Goal: Transaction & Acquisition: Purchase product/service

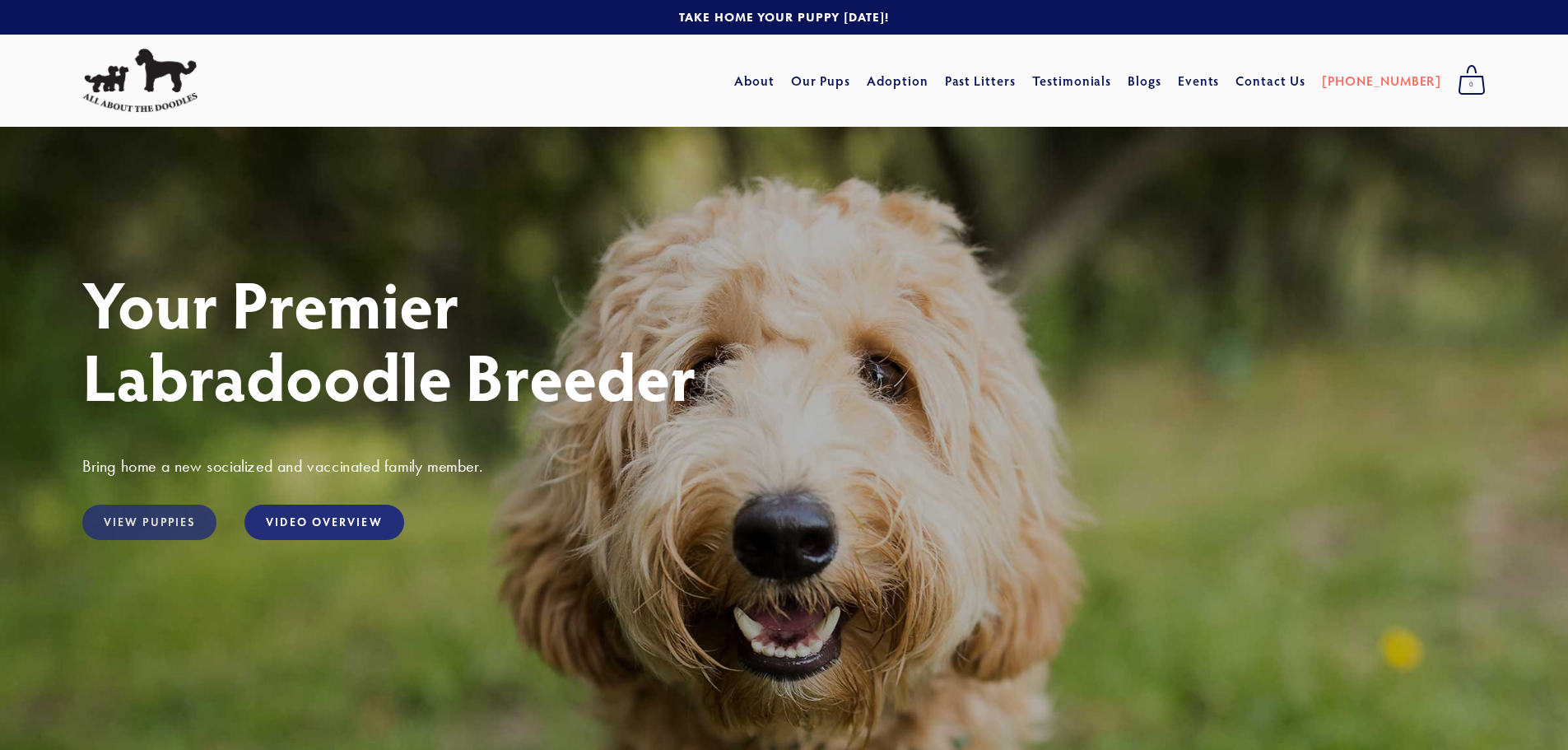
click at [149, 512] on link "View Puppies" at bounding box center [149, 522] width 134 height 35
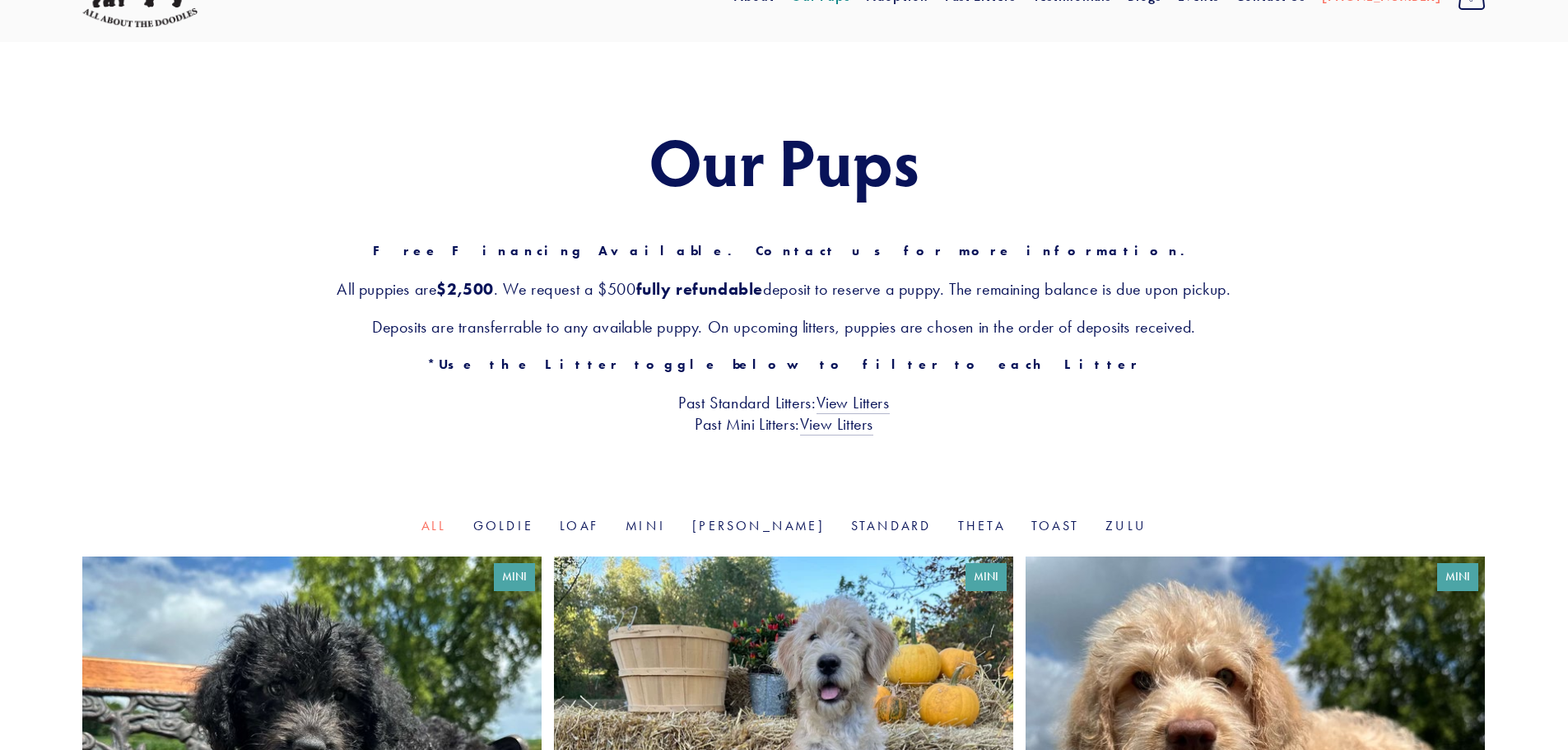
scroll to position [329, 0]
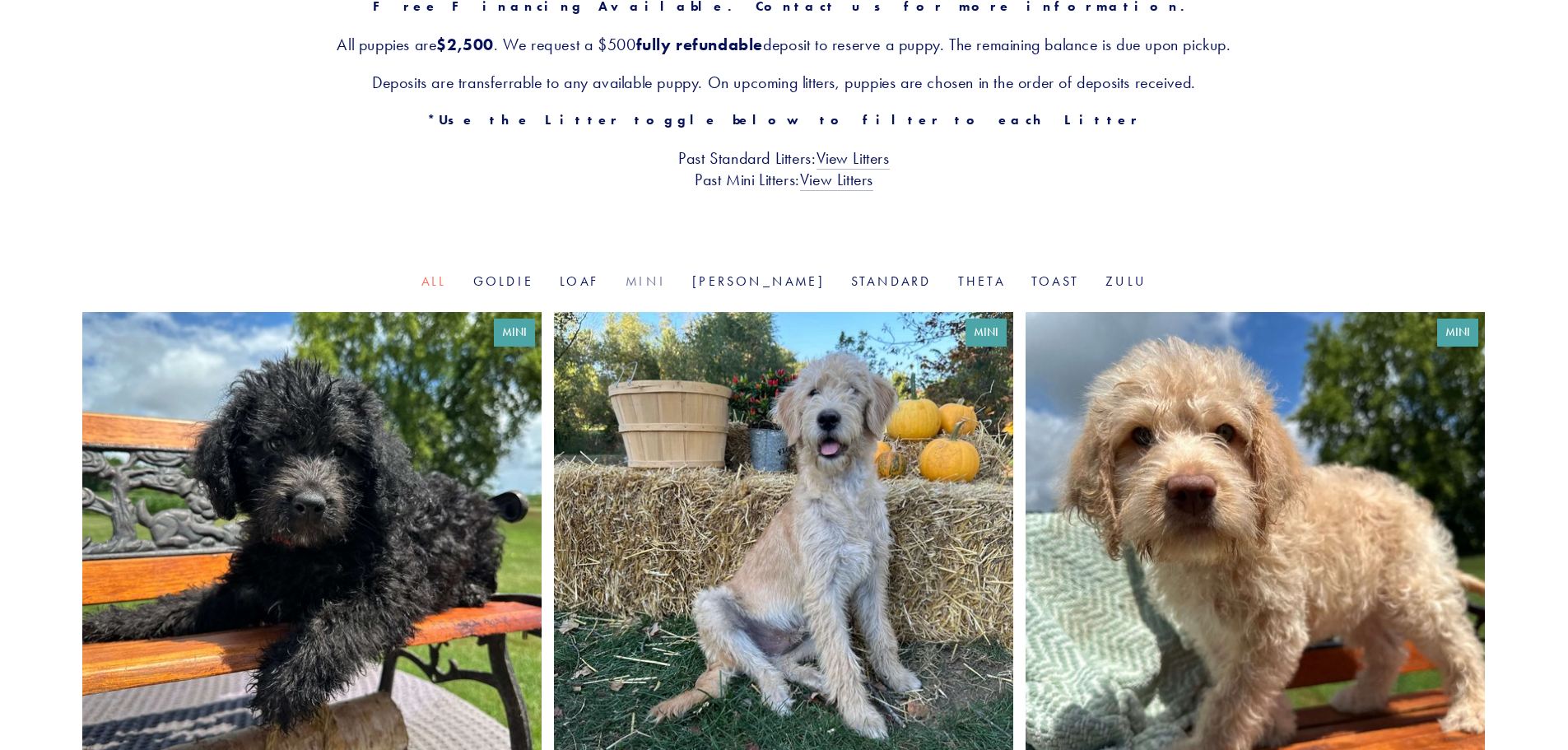
click at [666, 285] on link "Mini" at bounding box center [646, 281] width 41 height 16
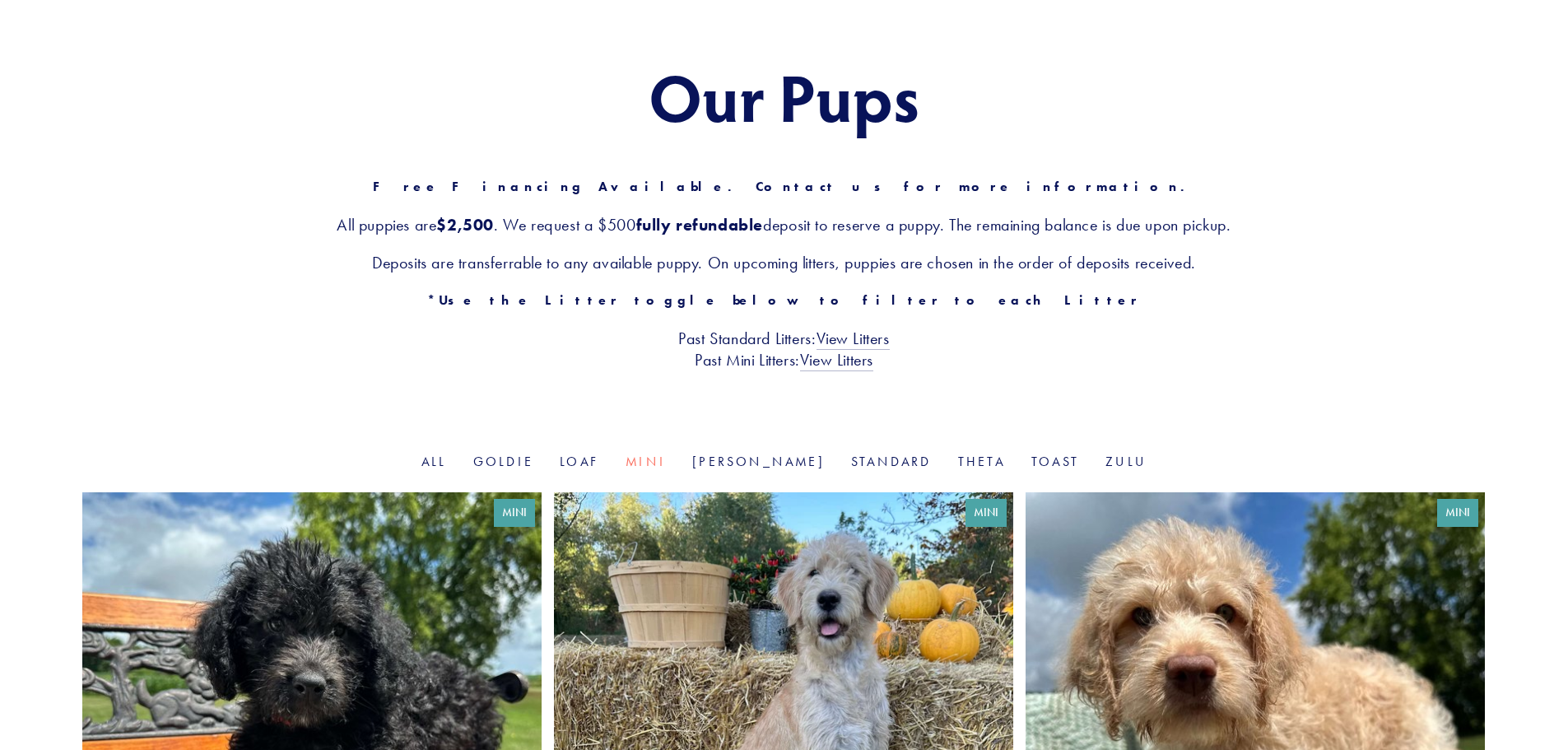
scroll to position [412, 0]
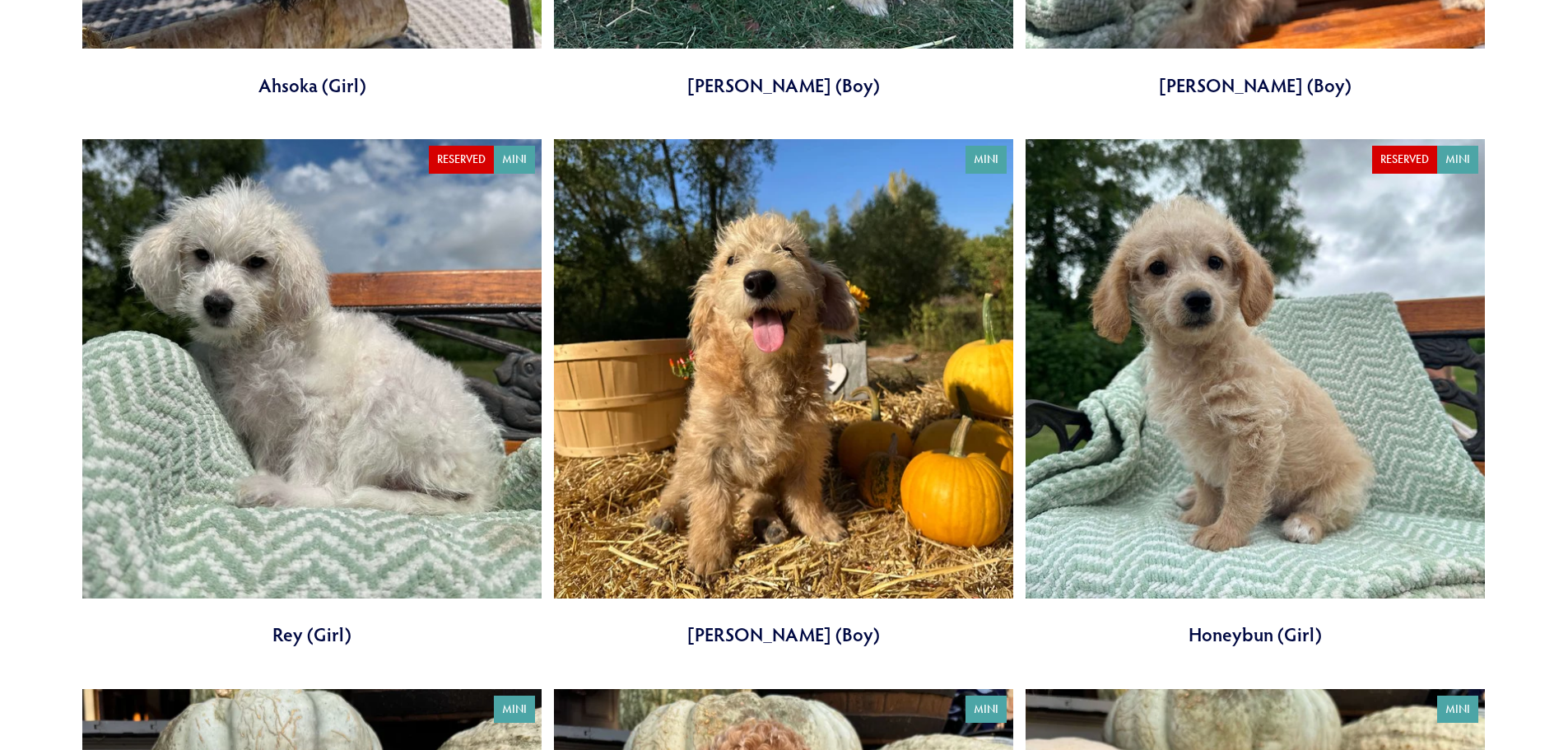
scroll to position [1070, 0]
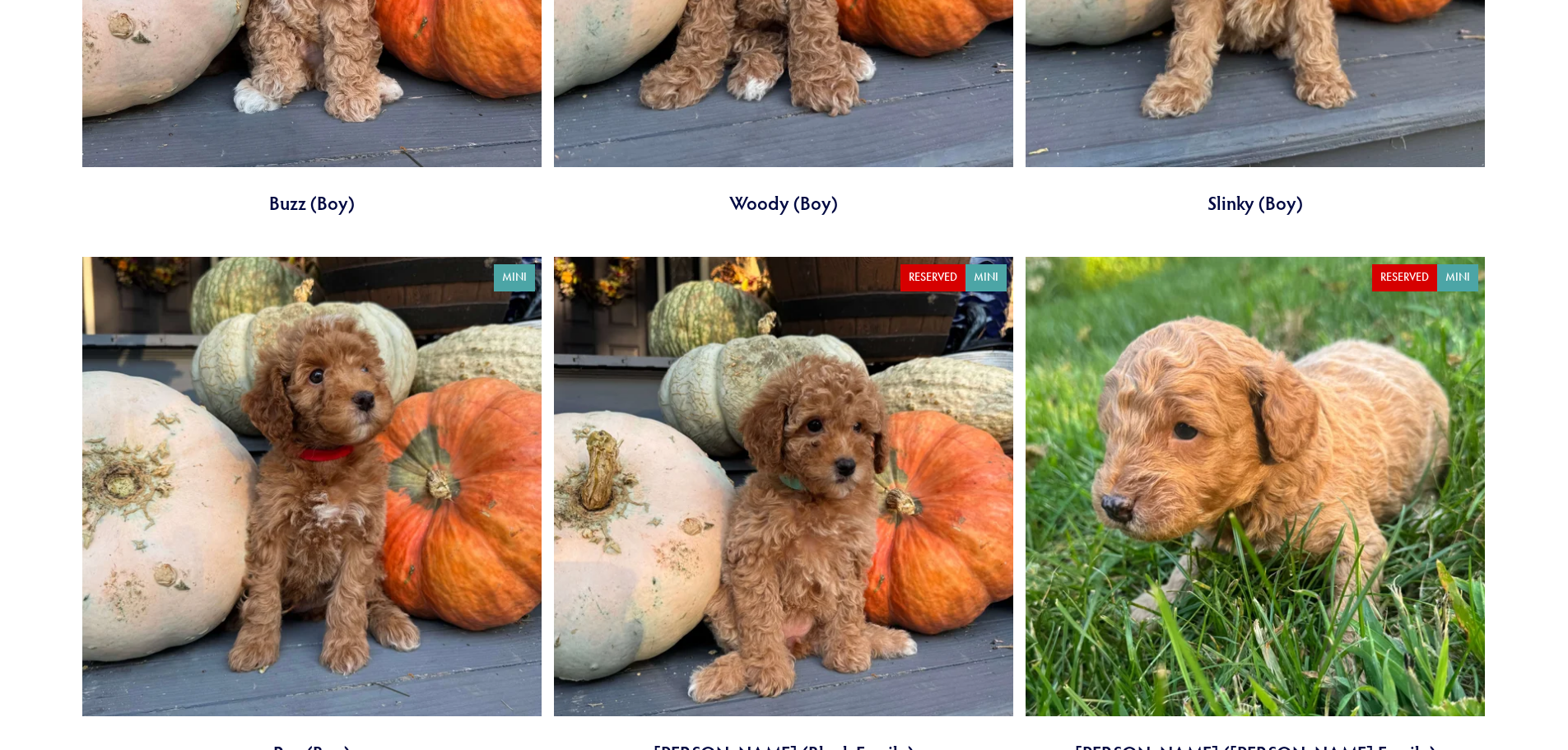
scroll to position [2059, 0]
